Goal: Transaction & Acquisition: Purchase product/service

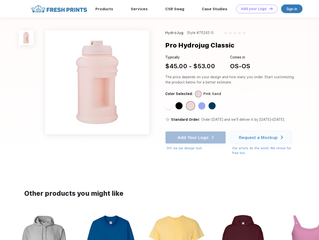
click at [255, 9] on link "Add your Logo Design Tool" at bounding box center [256, 9] width 41 height 9
click at [0, 0] on div "Design Tool" at bounding box center [0, 0] width 0 height 0
click at [269, 9] on link "Add your Logo Design Tool" at bounding box center [256, 9] width 41 height 9
click at [26, 38] on img at bounding box center [26, 37] width 15 height 15
click at [169, 106] on div "Standard Color" at bounding box center [168, 105] width 7 height 7
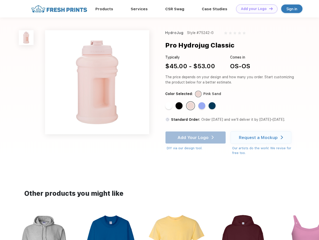
click at [180, 106] on div "Standard Color" at bounding box center [179, 105] width 7 height 7
click at [191, 106] on div "Standard Color" at bounding box center [190, 105] width 7 height 7
click at [202, 106] on div "Standard Color" at bounding box center [201, 105] width 7 height 7
click at [213, 106] on div "Standard Color" at bounding box center [212, 105] width 7 height 7
click at [196, 138] on div "Add Your Logo DIY via our design tool. Ah shoot! This product isn't up in our d…" at bounding box center [195, 141] width 61 height 20
